Goal: Obtain resource: Download file/media

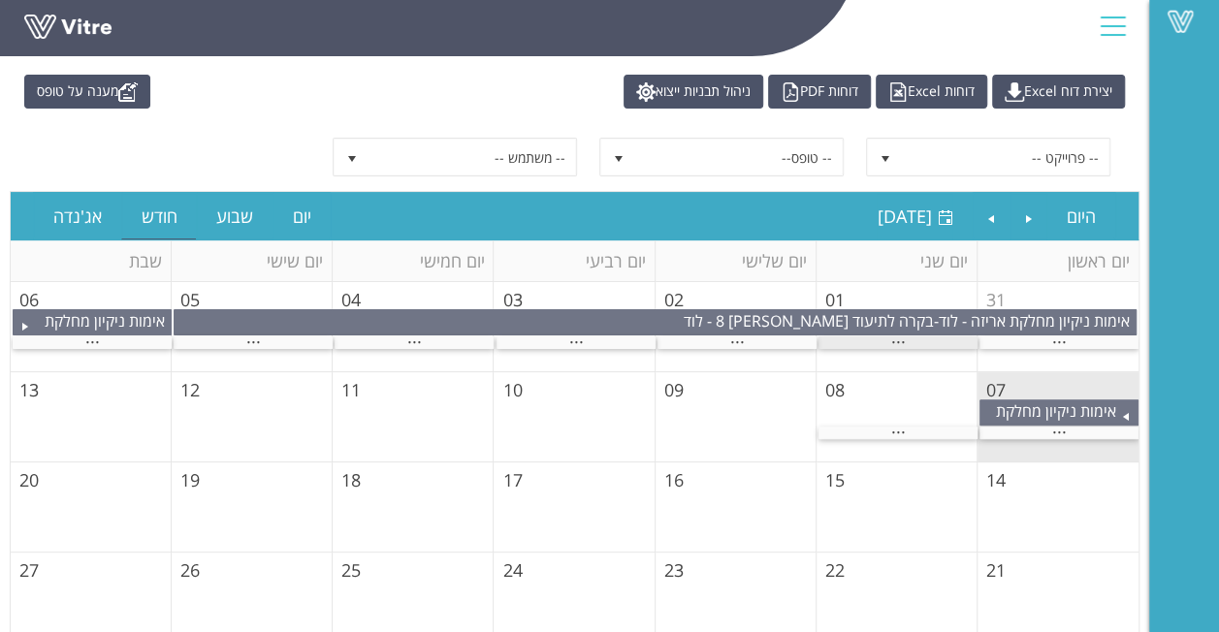
scroll to position [97, 0]
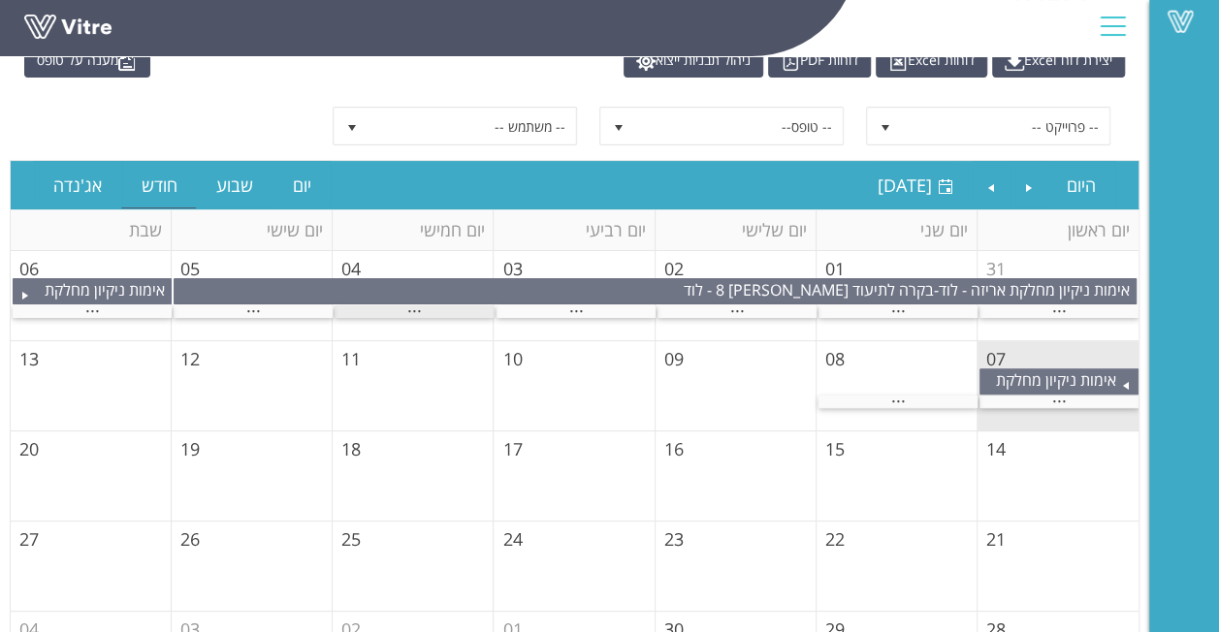
click at [395, 312] on div "..." at bounding box center [414, 311] width 159 height 13
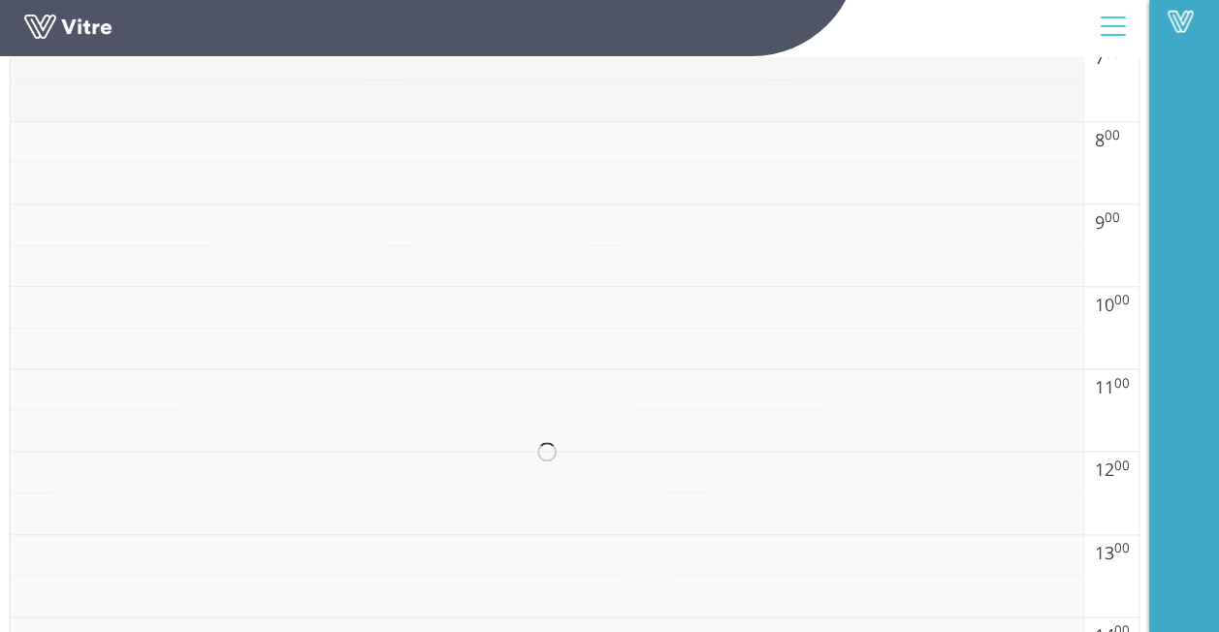
scroll to position [1067, 0]
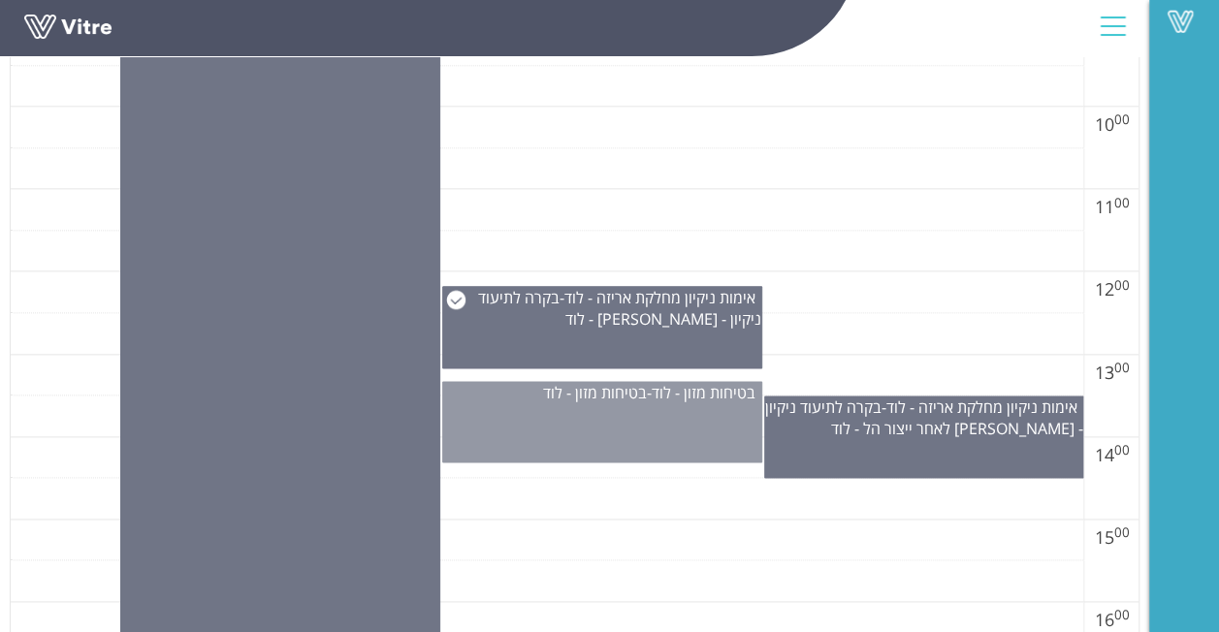
click at [735, 407] on div "בטיחות מזון - לוד - בטיחות מזון - לוד" at bounding box center [602, 421] width 320 height 81
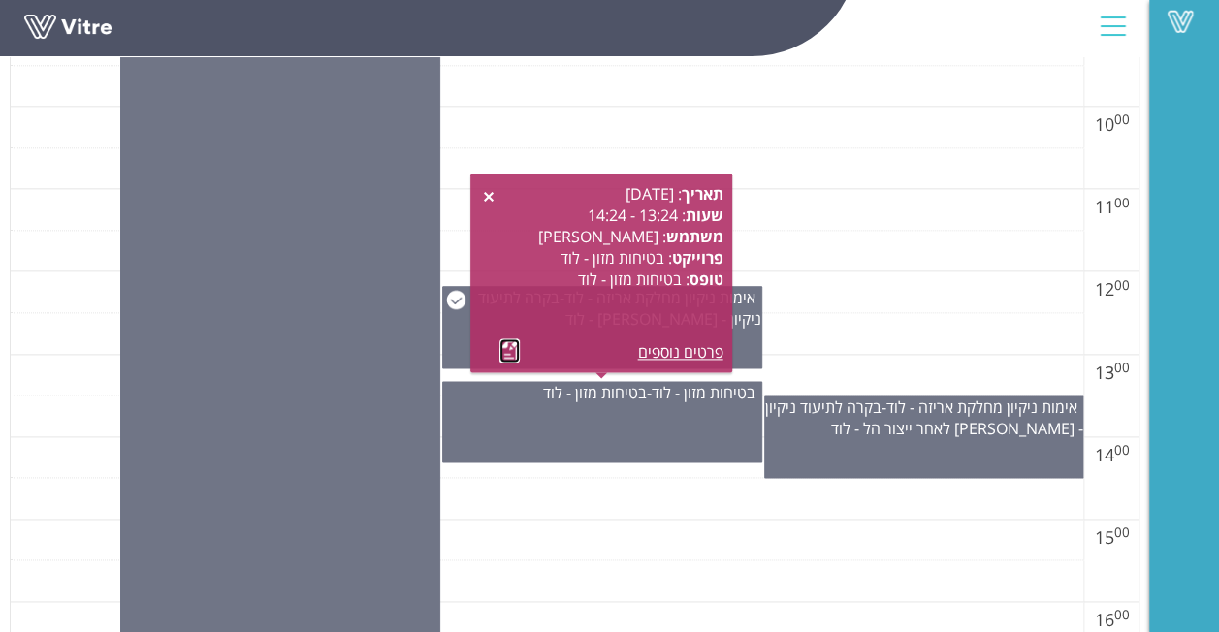
click at [504, 345] on link at bounding box center [509, 350] width 20 height 24
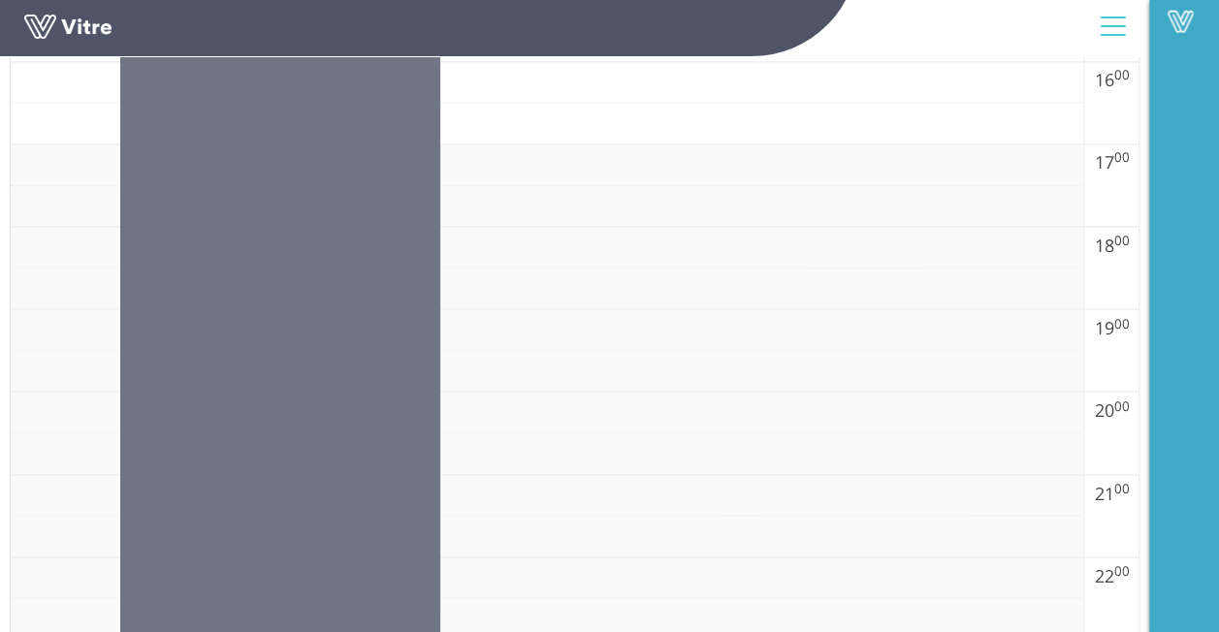
scroll to position [1689, 0]
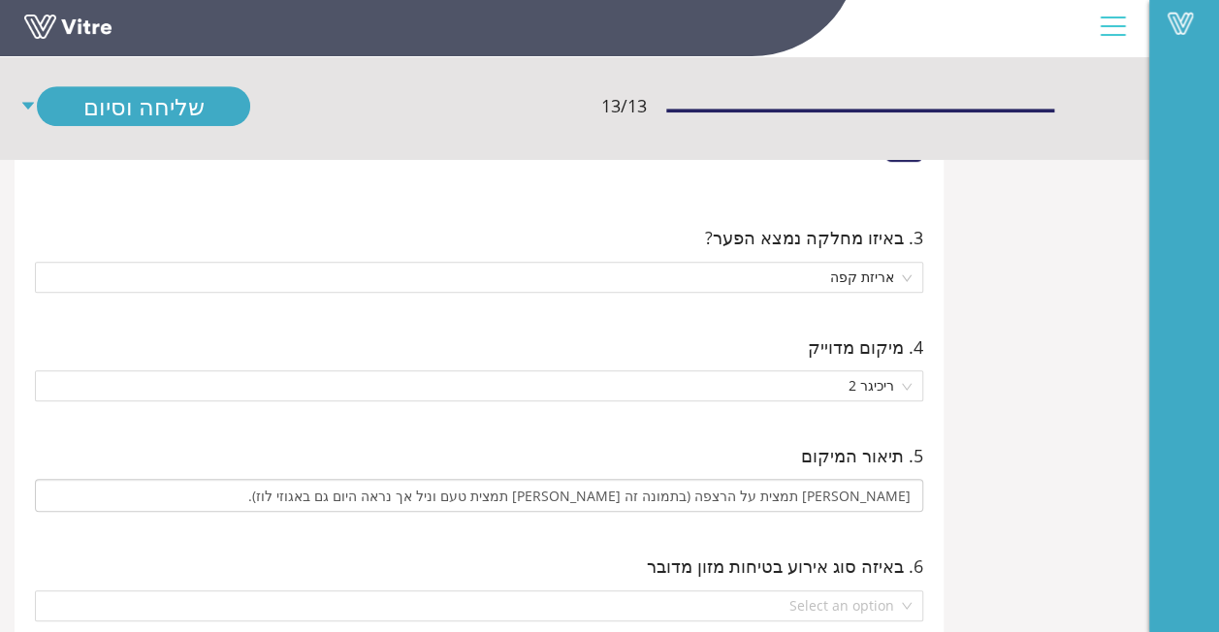
scroll to position [485, 0]
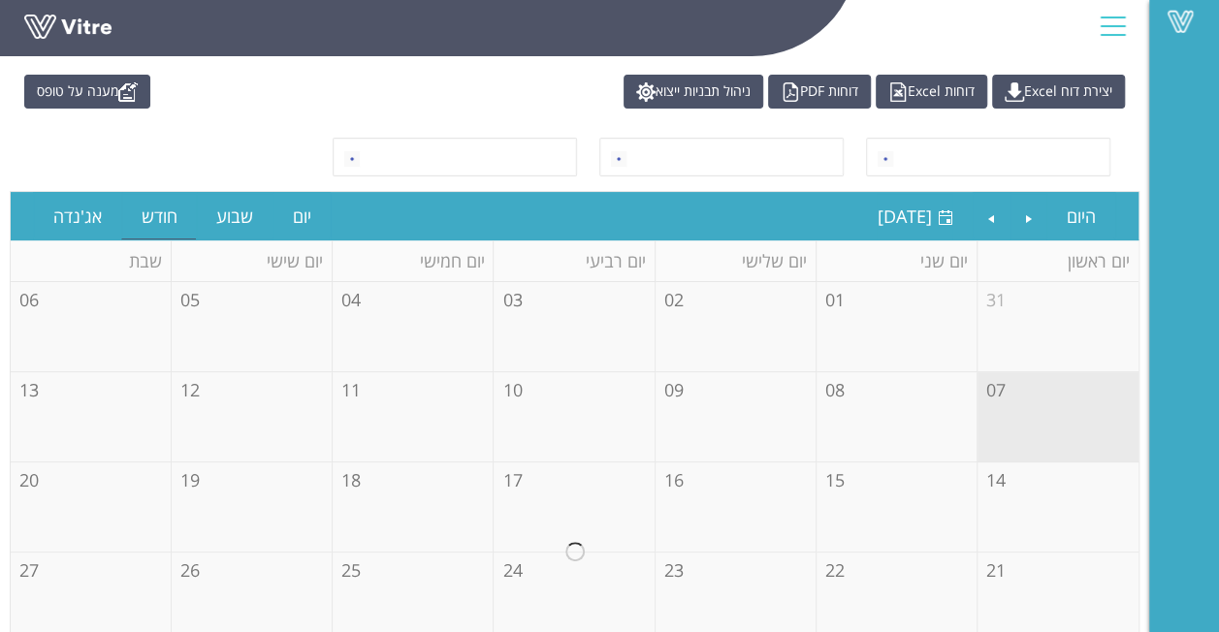
scroll to position [97, 0]
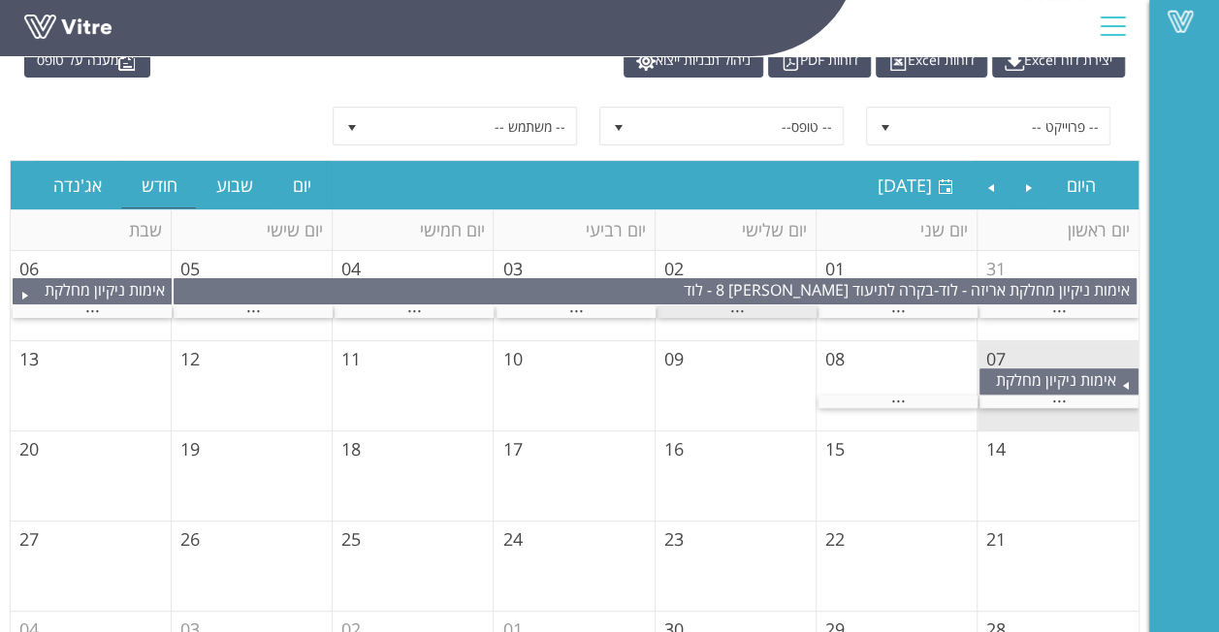
click at [740, 310] on span "..." at bounding box center [737, 306] width 15 height 21
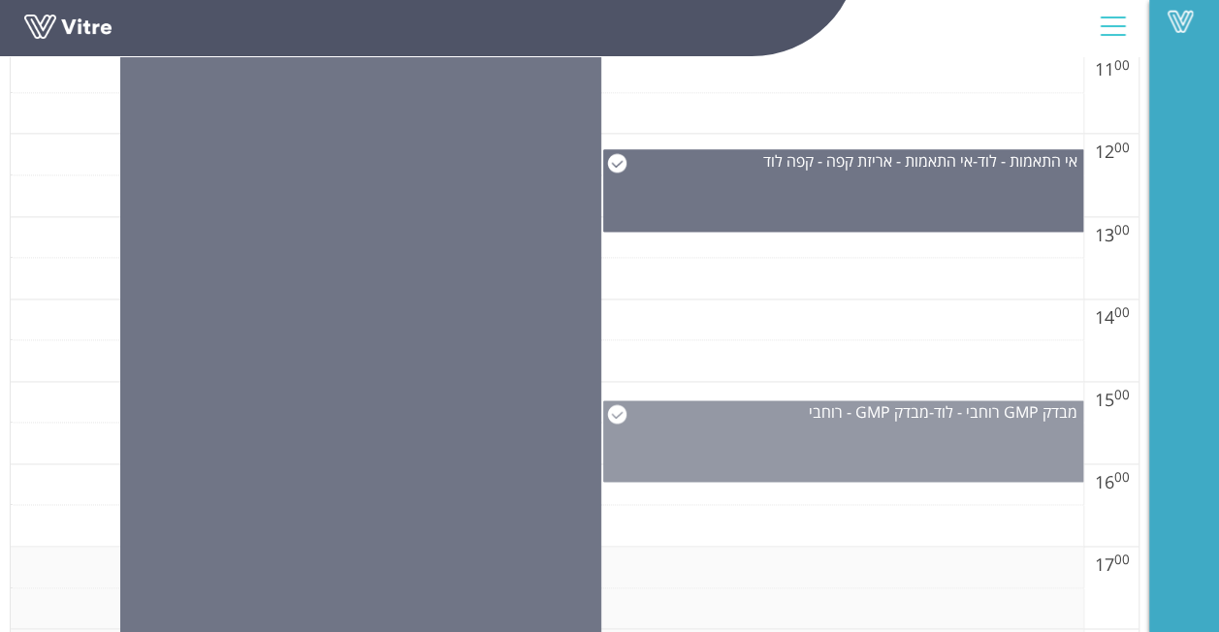
scroll to position [1107, 0]
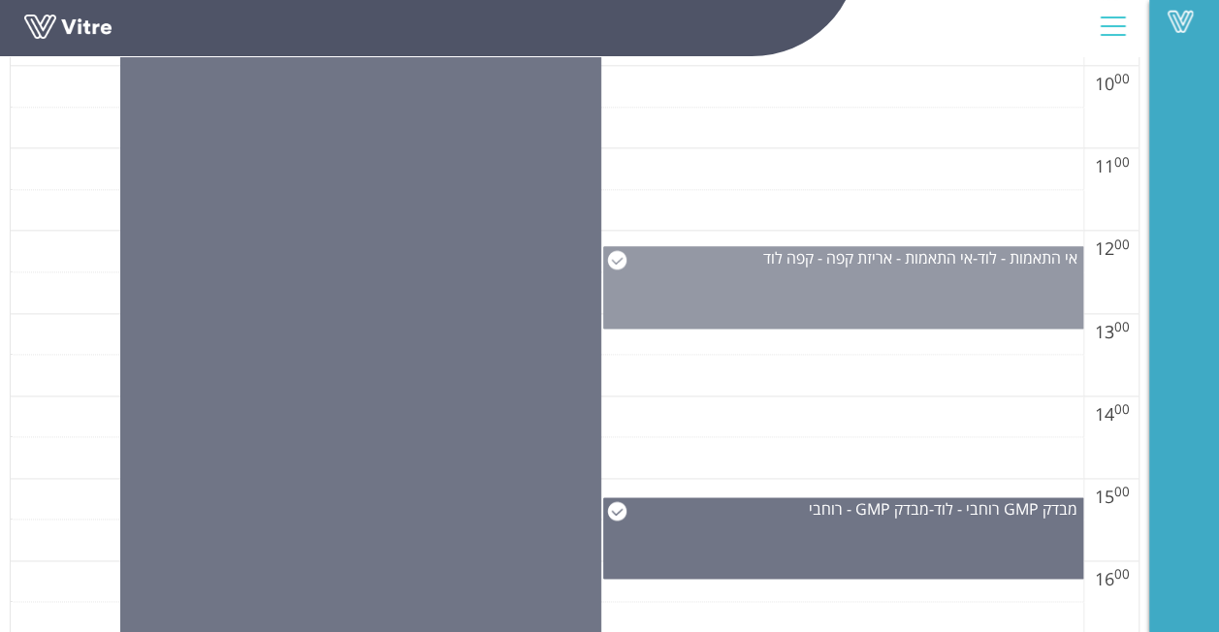
click at [904, 283] on div "אי התאמות - לוד - אי התאמות - אריזת קפה - קפה לוד" at bounding box center [843, 287] width 481 height 82
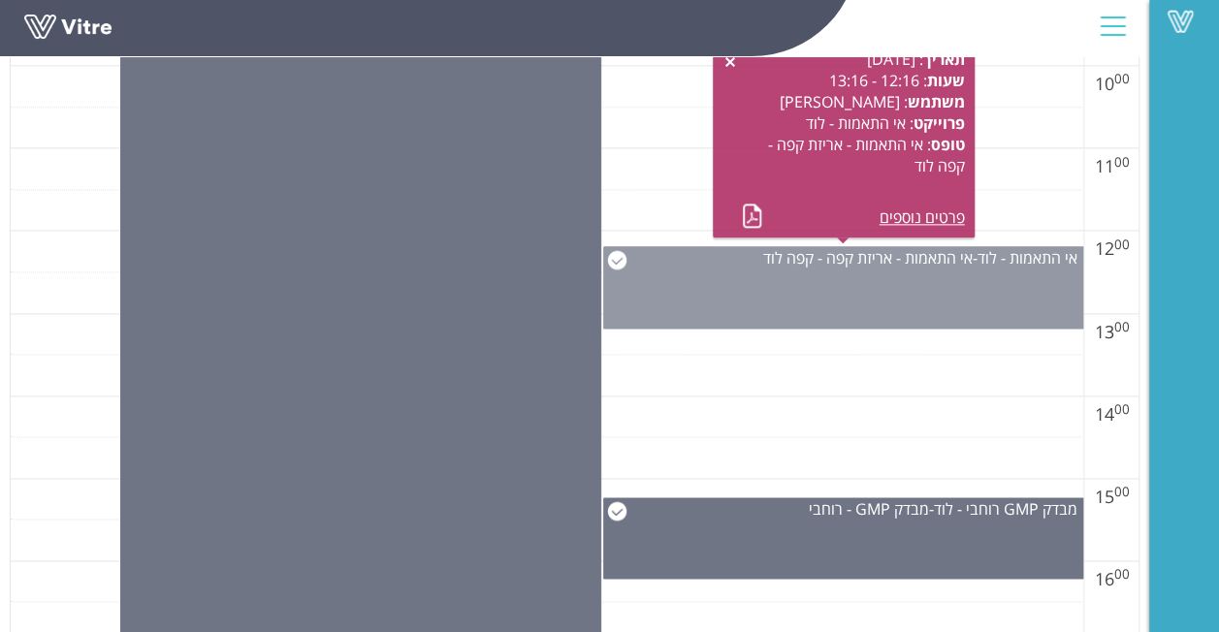
click at [772, 285] on div "אי התאמות - לוד - אי התאמות - אריזת קפה - קפה לוד" at bounding box center [843, 287] width 481 height 82
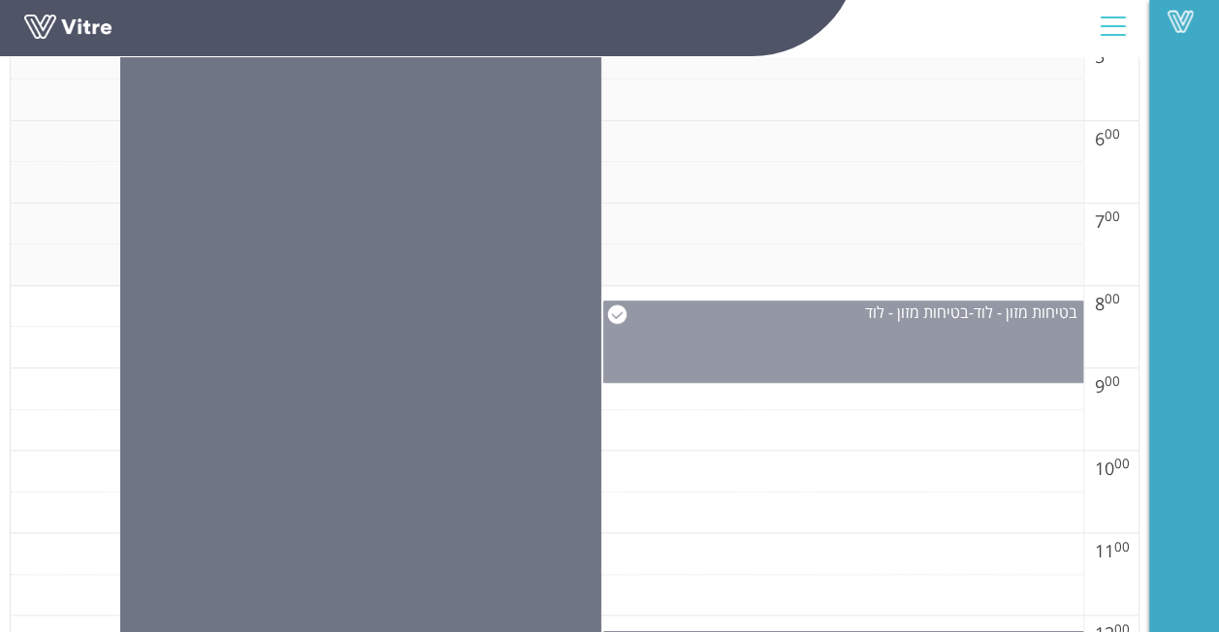
scroll to position [719, 0]
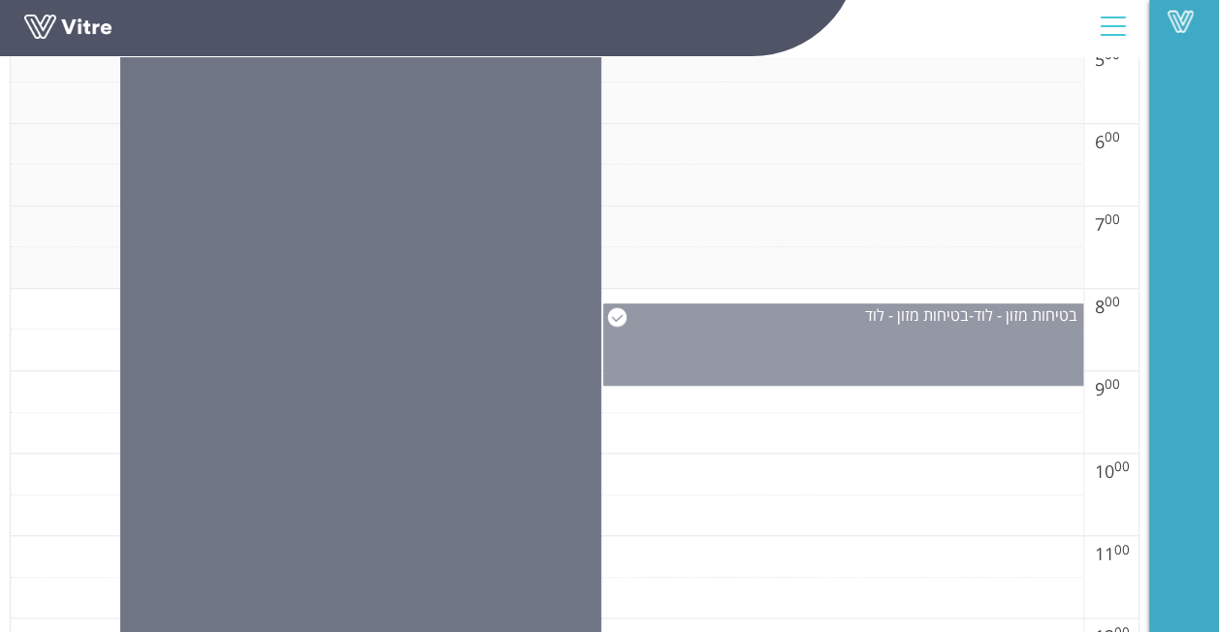
click at [770, 335] on div "בטיחות מזון - לוד - בטיחות מזון - לוד" at bounding box center [843, 344] width 481 height 82
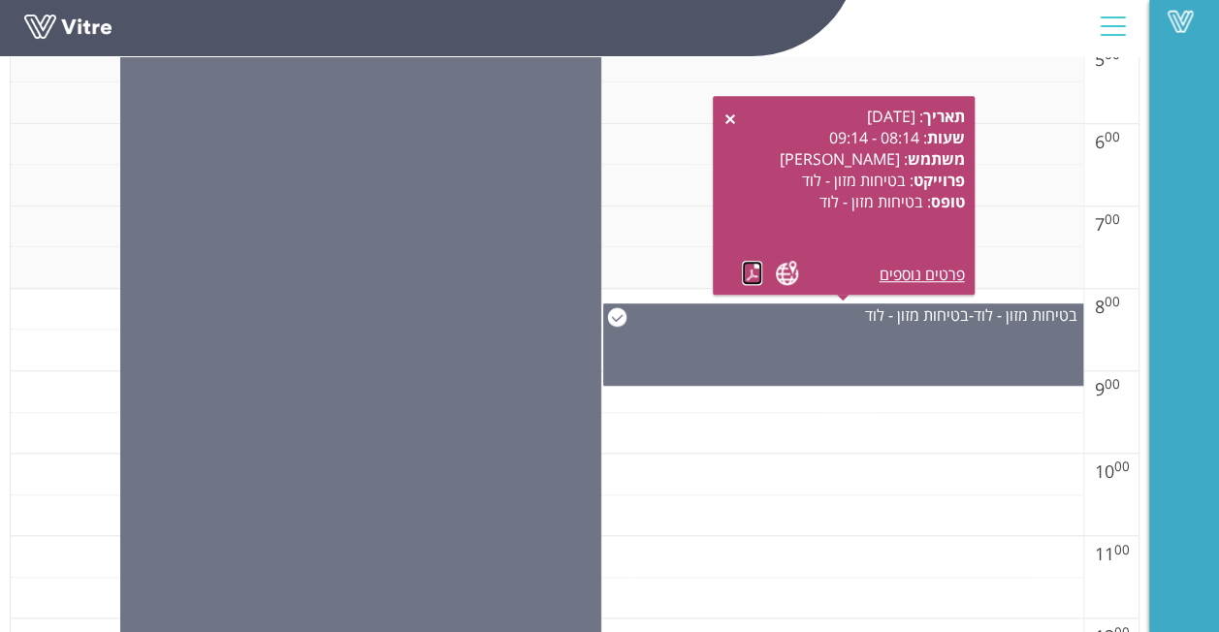
click at [760, 264] on link at bounding box center [752, 273] width 20 height 24
